Goal: Task Accomplishment & Management: Use online tool/utility

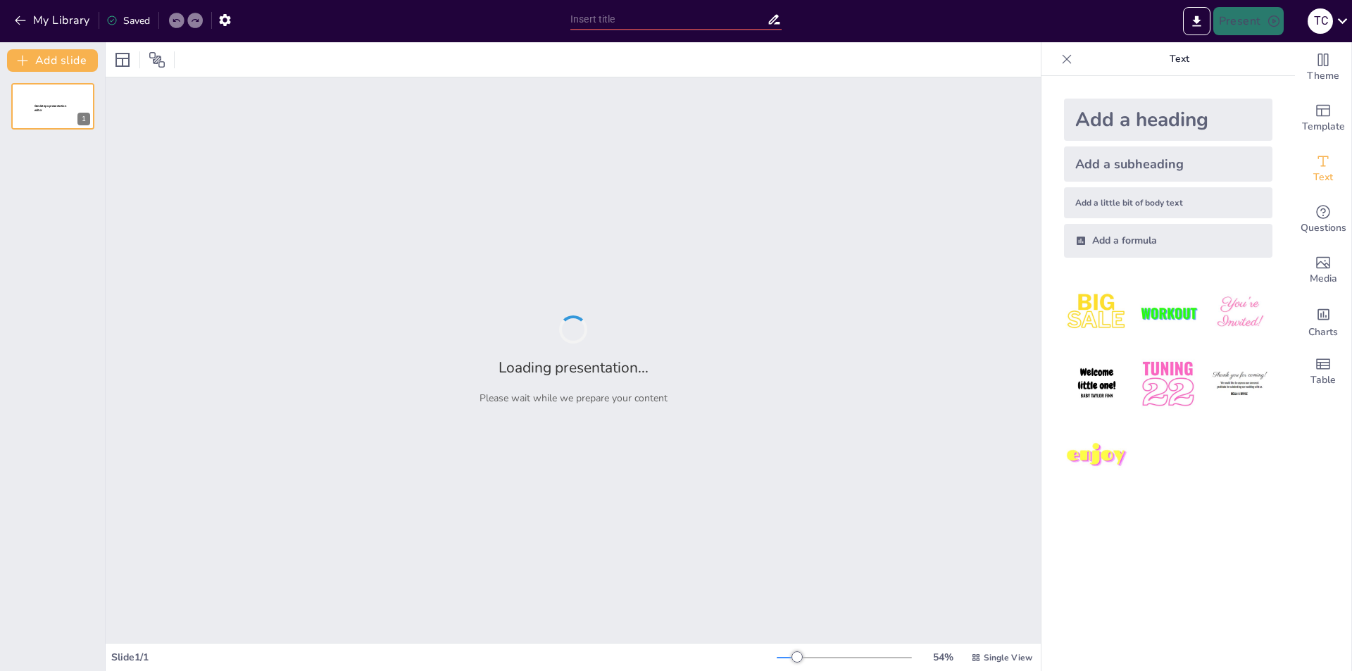
type input "Трансформації у військовій справі XV – XVІІ століття"
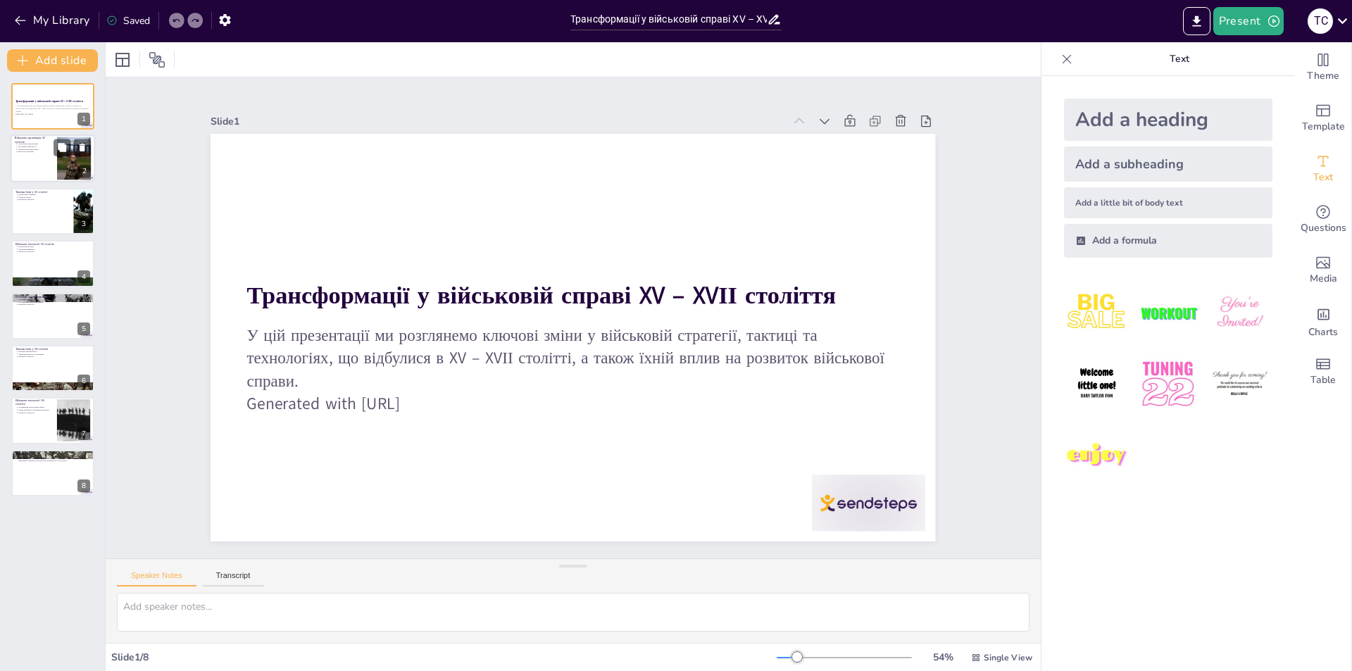
click at [42, 161] on div at bounding box center [53, 159] width 85 height 48
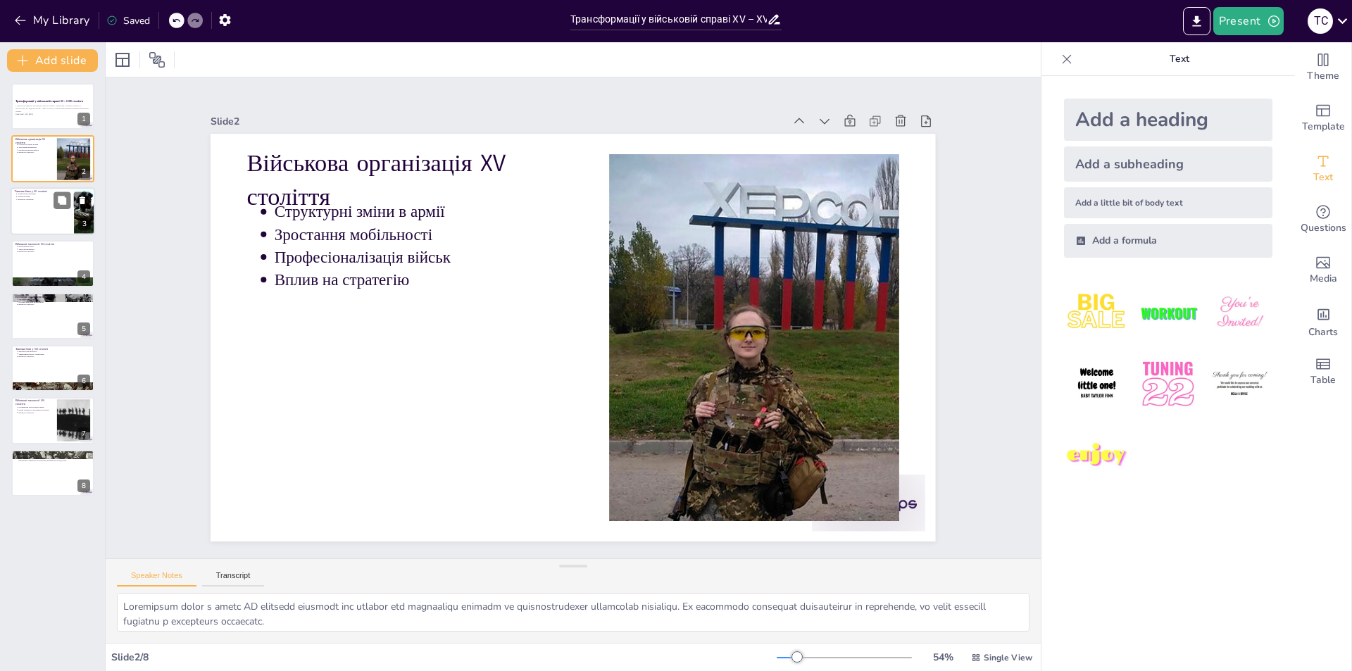
click at [27, 211] on div at bounding box center [53, 211] width 85 height 48
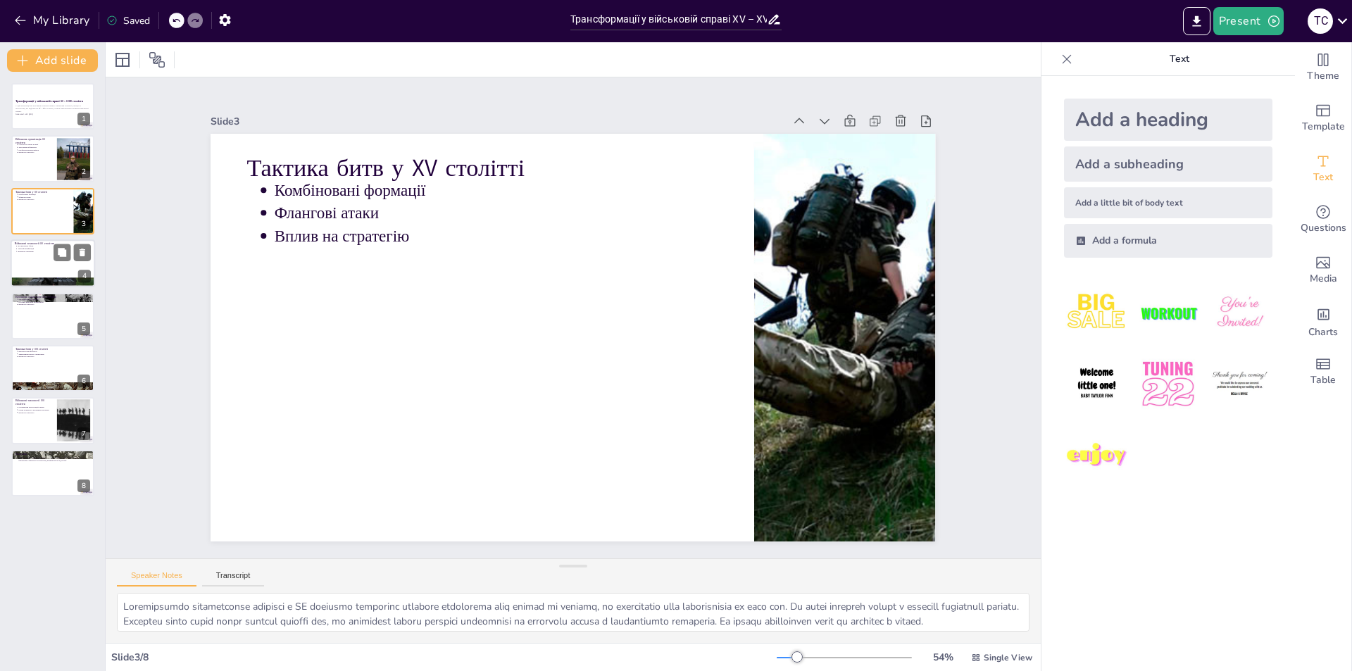
click at [32, 256] on div at bounding box center [53, 263] width 85 height 48
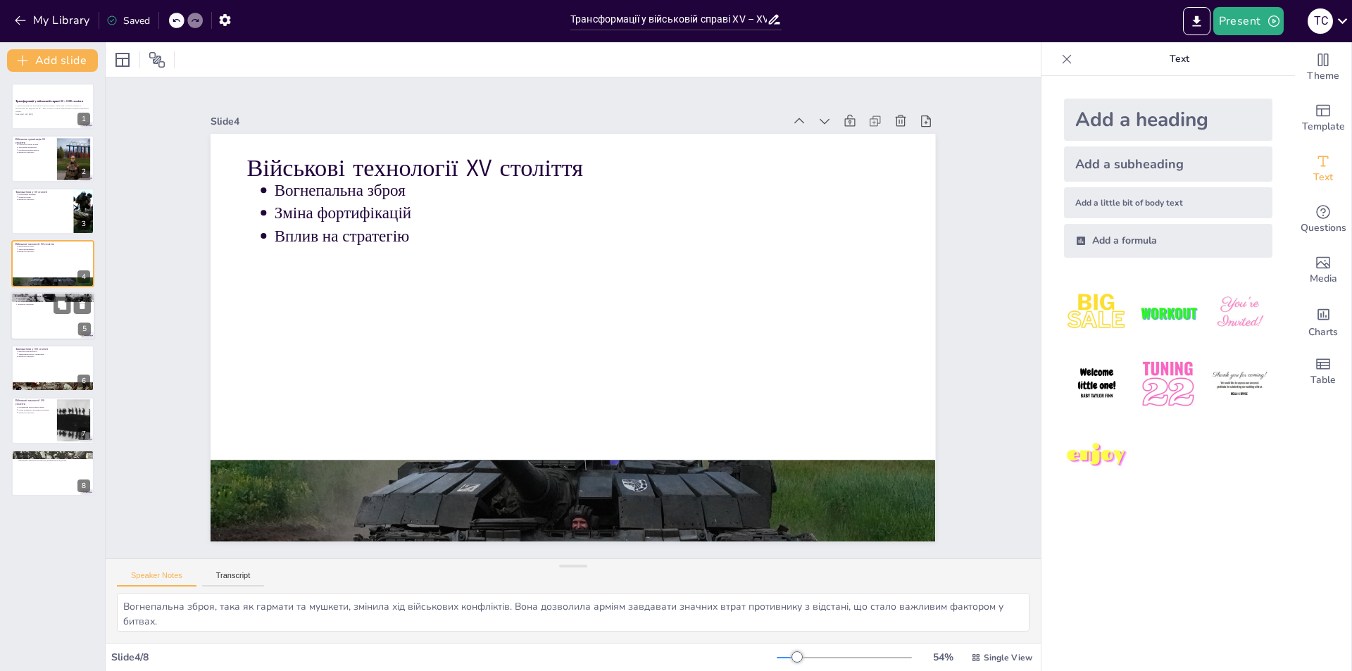
click at [23, 329] on div at bounding box center [53, 316] width 85 height 48
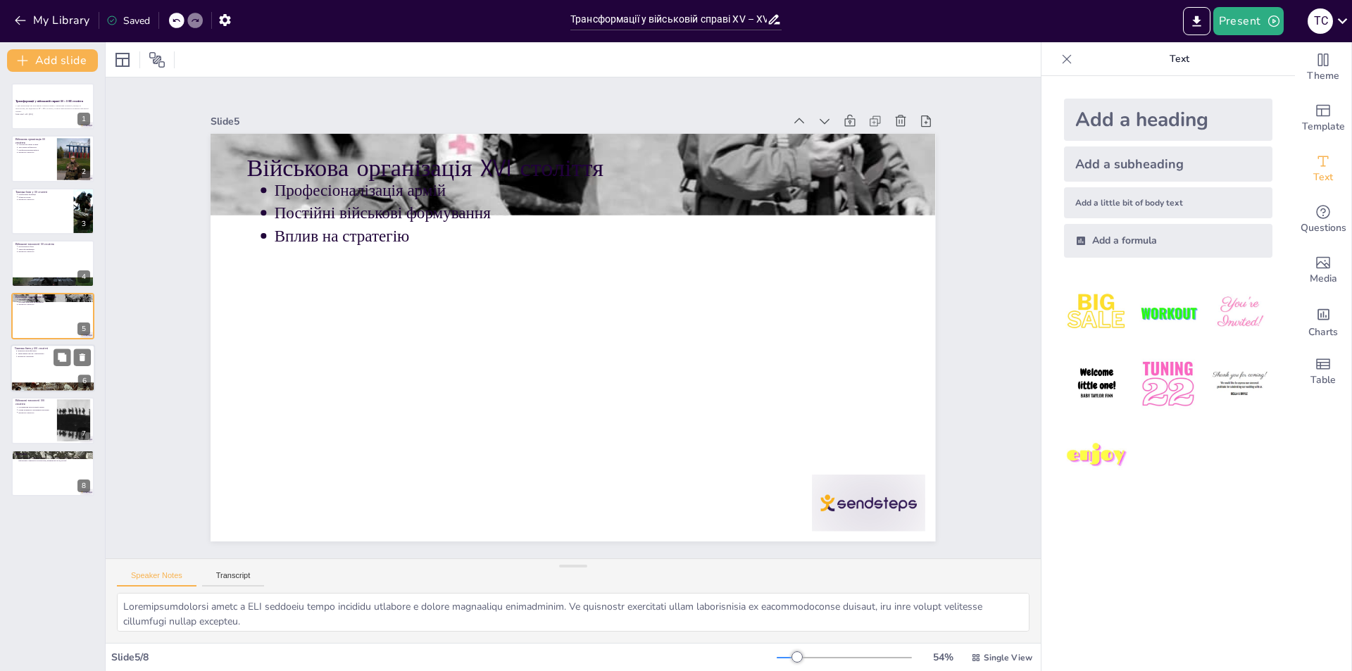
click at [35, 370] on div at bounding box center [53, 368] width 85 height 48
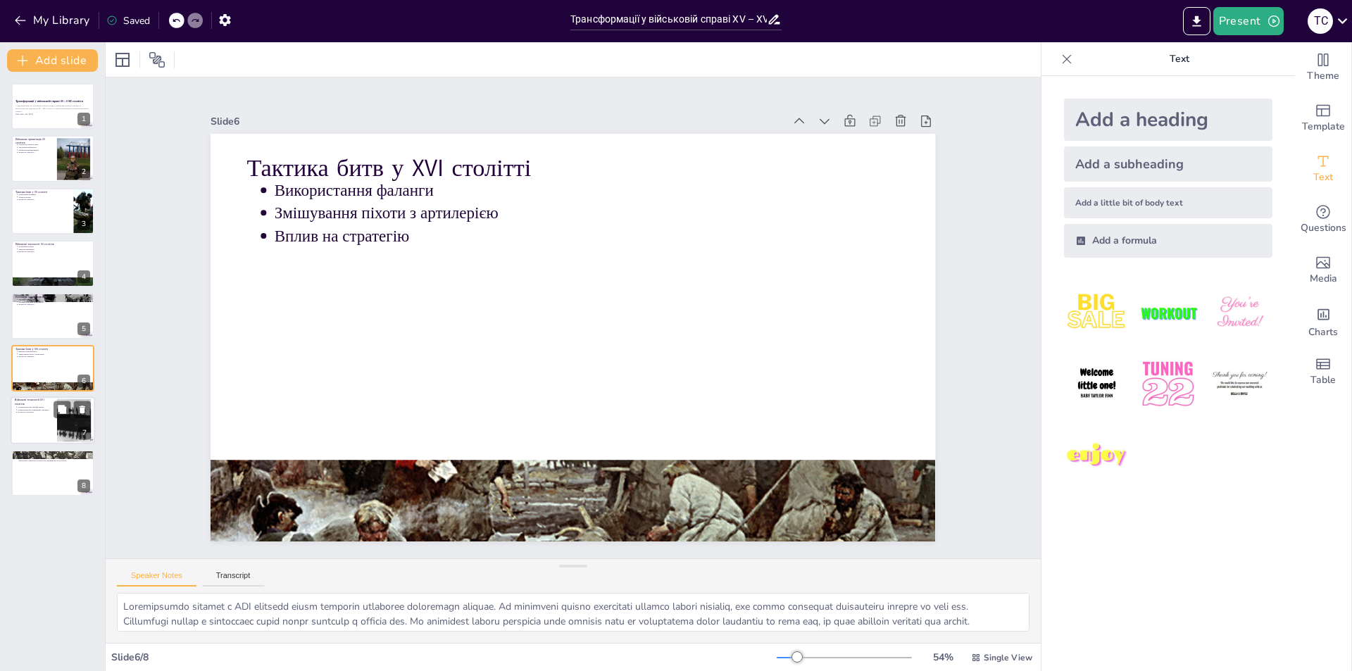
click at [45, 427] on div at bounding box center [53, 421] width 85 height 48
type textarea "Поліпшення конструкцій гармат у XVI столітті стало важливим фактором у зміні ві…"
